Goal: Transaction & Acquisition: Purchase product/service

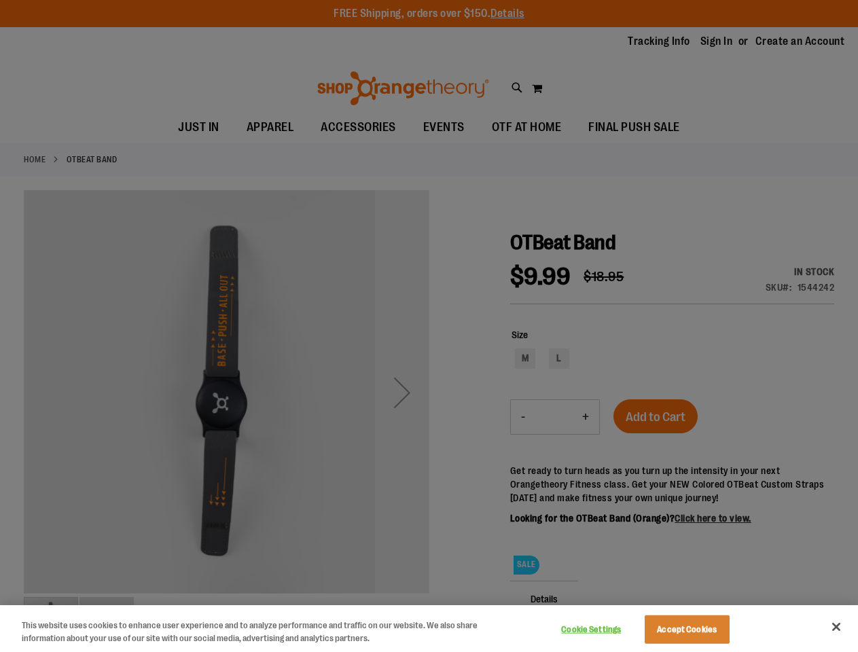
click at [429, 326] on div at bounding box center [429, 326] width 858 height 652
click at [608, 630] on button "Cookie Settings" at bounding box center [591, 629] width 85 height 27
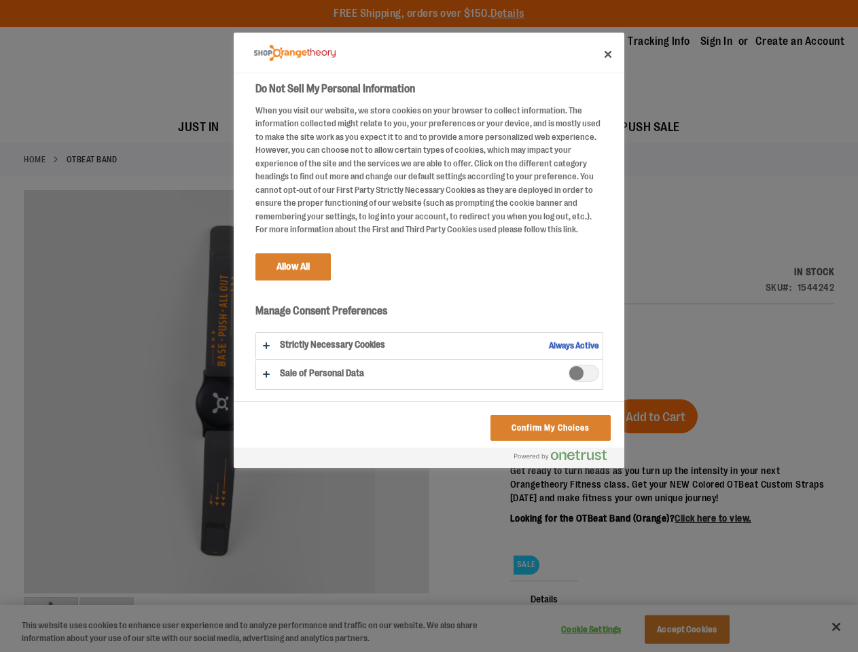
click at [704, 630] on div at bounding box center [429, 326] width 858 height 652
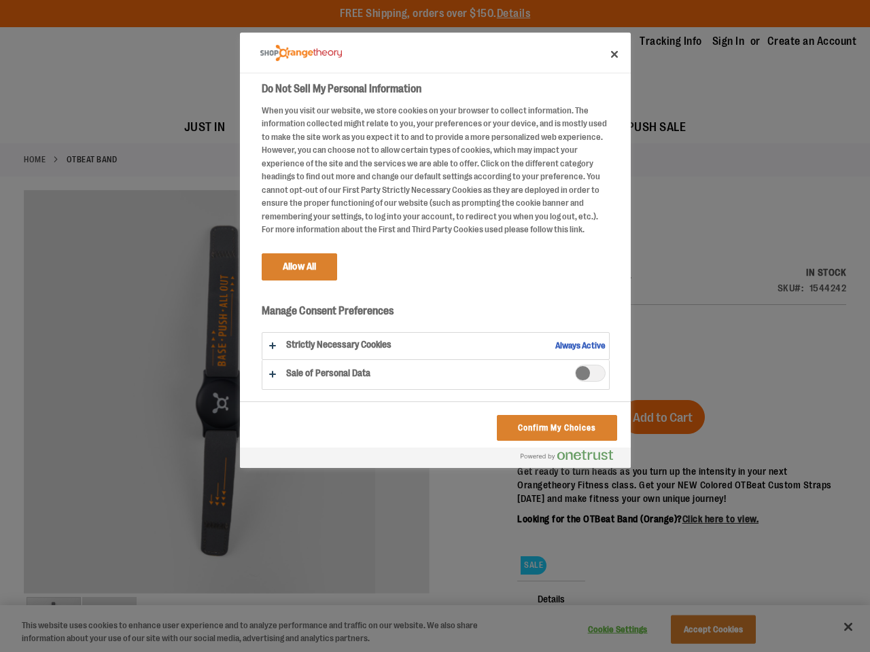
click at [837, 627] on div at bounding box center [435, 326] width 870 height 652
click at [711, 652] on html "Skip to Content The store will not work correctly when cookies are disabled. FR…" at bounding box center [435, 326] width 870 height 652
